Goal: Information Seeking & Learning: Learn about a topic

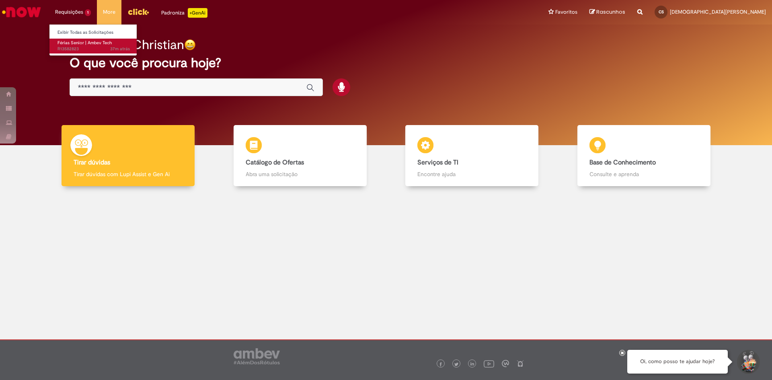
click at [78, 45] on span "Férias Senior | Ambev Tech" at bounding box center [84, 43] width 54 height 6
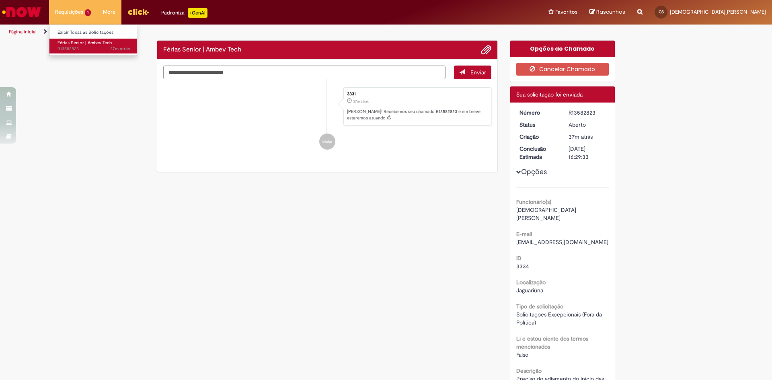
click at [72, 40] on span "Férias Senior | Ambev Tech" at bounding box center [84, 43] width 54 height 6
drag, startPoint x: 289, startPoint y: 214, endPoint x: 346, endPoint y: 229, distance: 59.0
click at [289, 215] on div "Verificar Código de Barras Férias Senior | Ambev Tech Enviar 3331 37m atrás 37 …" at bounding box center [386, 268] width 470 height 457
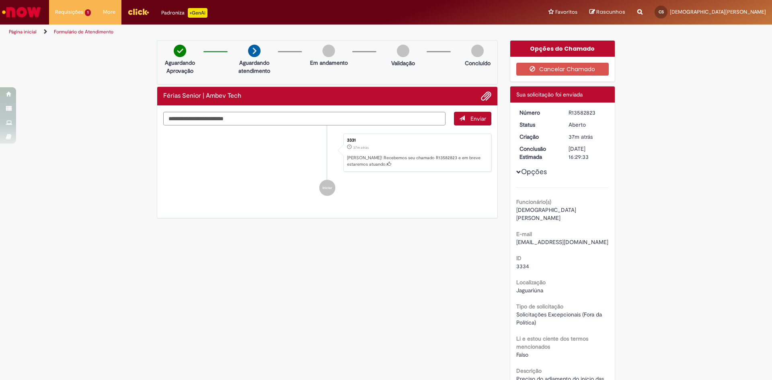
click at [178, 92] on h2 "Férias Senior | Ambev Tech" at bounding box center [202, 95] width 78 height 7
click at [177, 93] on h2 "Férias Senior | Ambev Tech" at bounding box center [202, 95] width 78 height 7
click at [178, 92] on h2 "Férias Senior | Ambev Tech" at bounding box center [202, 95] width 78 height 7
copy div "Férias Senior | Ambev Tech"
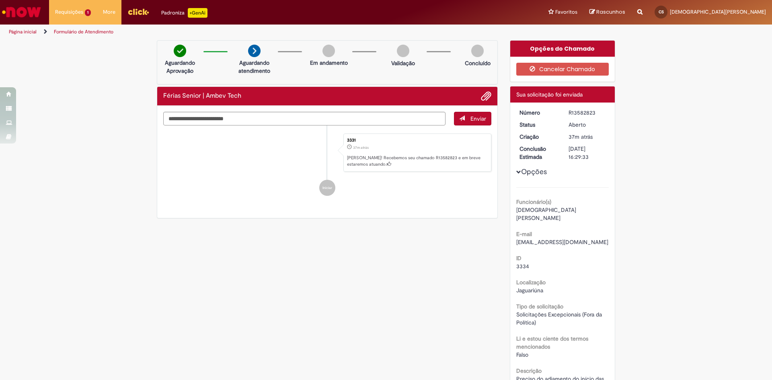
click at [648, 9] on div "Reportar problema Artigos Não encontrou base de conhecimento Catálogo Não foram…" at bounding box center [639, 12] width 17 height 25
drag, startPoint x: 670, startPoint y: 9, endPoint x: 668, endPoint y: 14, distance: 5.9
click at [642, 9] on icon "Search from all sources" at bounding box center [639, 7] width 5 height 14
click at [641, 12] on input "text" at bounding box center [623, 13] width 37 height 14
type input "**********"
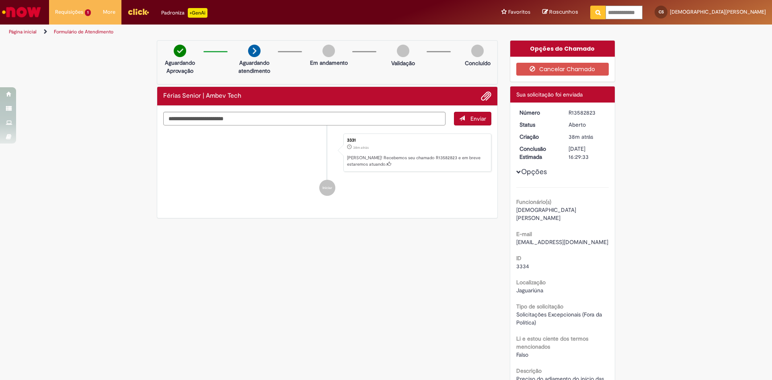
click button "Pesquisar" at bounding box center [598, 13] width 16 height 14
